Goal: Task Accomplishment & Management: Manage account settings

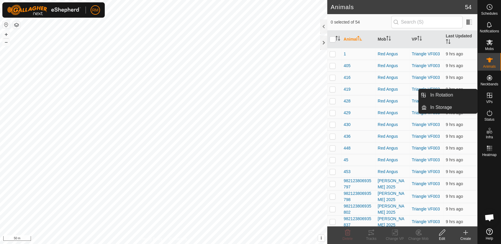
click at [487, 94] on icon at bounding box center [489, 95] width 7 height 7
click at [450, 96] on link "In Rotation" at bounding box center [451, 95] width 50 height 12
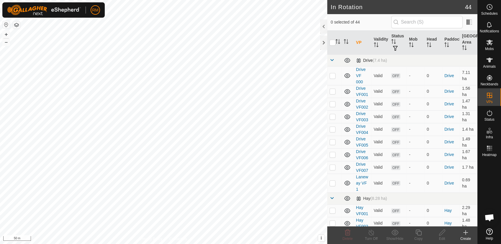
click at [331, 60] on span at bounding box center [331, 60] width 5 height 5
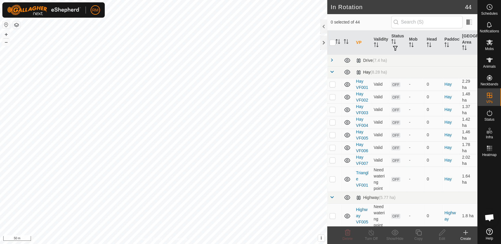
click at [331, 72] on span at bounding box center [331, 72] width 5 height 5
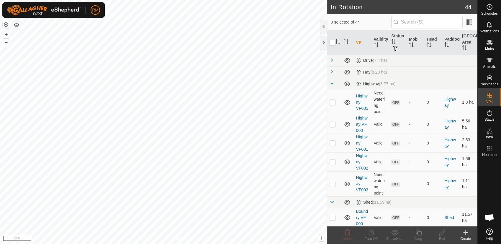
click at [332, 85] on span at bounding box center [331, 83] width 5 height 5
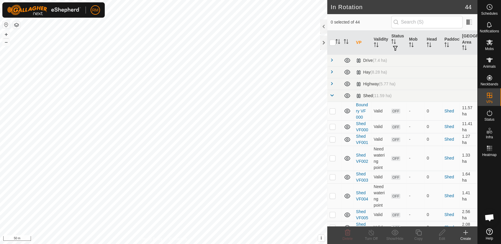
click at [331, 94] on span at bounding box center [331, 95] width 5 height 5
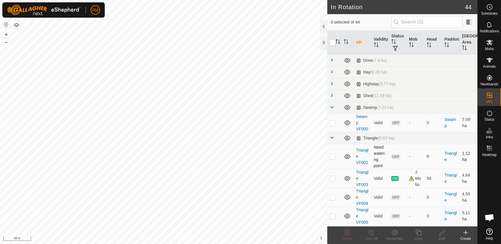
click at [333, 155] on p-checkbox at bounding box center [332, 156] width 6 height 5
checkbox input "false"
click at [331, 196] on p-checkbox at bounding box center [332, 197] width 6 height 5
checkbox input "true"
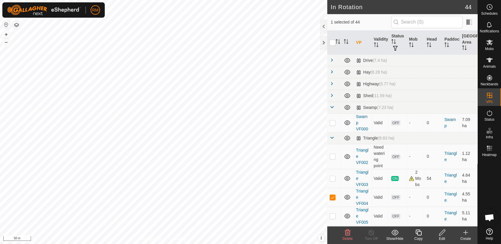
click at [441, 231] on icon at bounding box center [441, 232] width 7 height 7
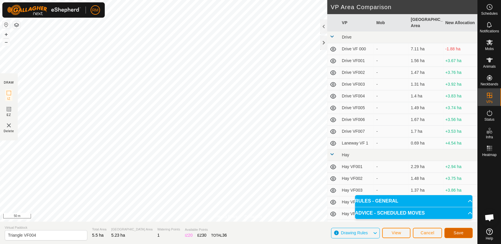
click at [461, 235] on span "Save" at bounding box center [458, 233] width 10 height 5
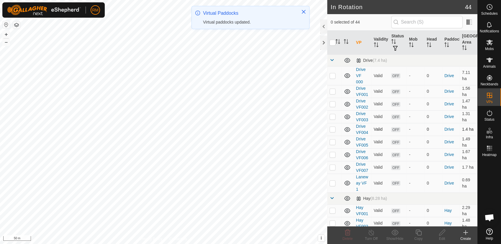
click at [333, 128] on p-checkbox at bounding box center [332, 129] width 6 height 5
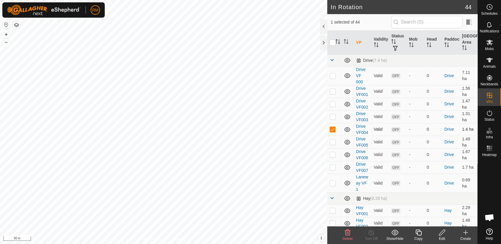
click at [333, 128] on p-checkbox at bounding box center [332, 129] width 6 height 5
checkbox input "false"
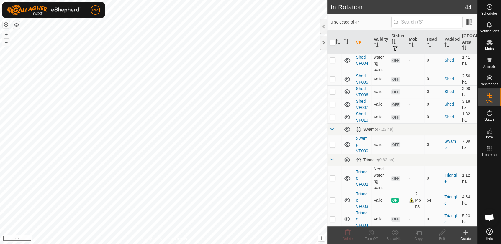
scroll to position [504, 0]
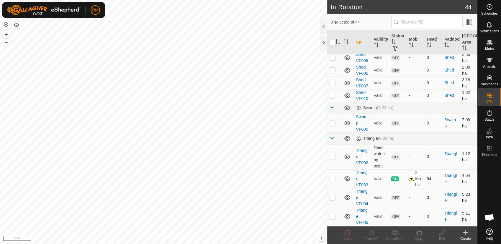
click at [331, 196] on p-checkbox at bounding box center [332, 197] width 6 height 5
checkbox input "false"
click at [488, 232] on icon at bounding box center [489, 232] width 6 height 6
